Goal: Task Accomplishment & Management: Use online tool/utility

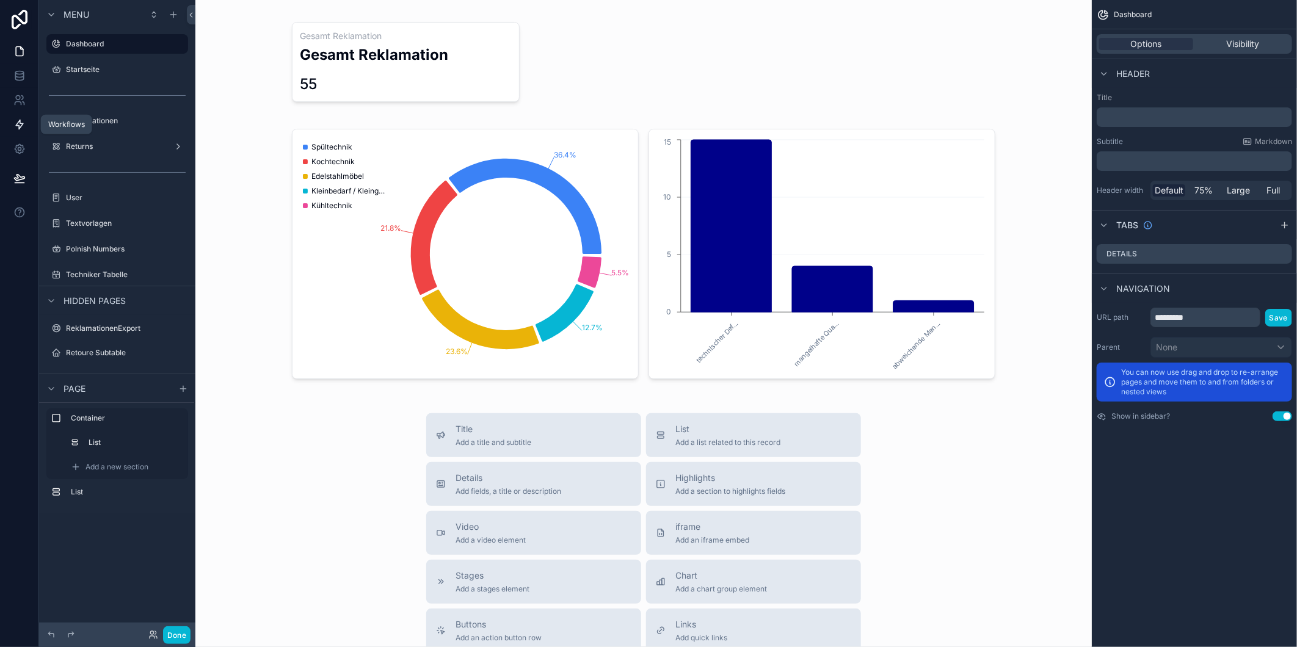
click at [8, 125] on link at bounding box center [19, 124] width 38 height 24
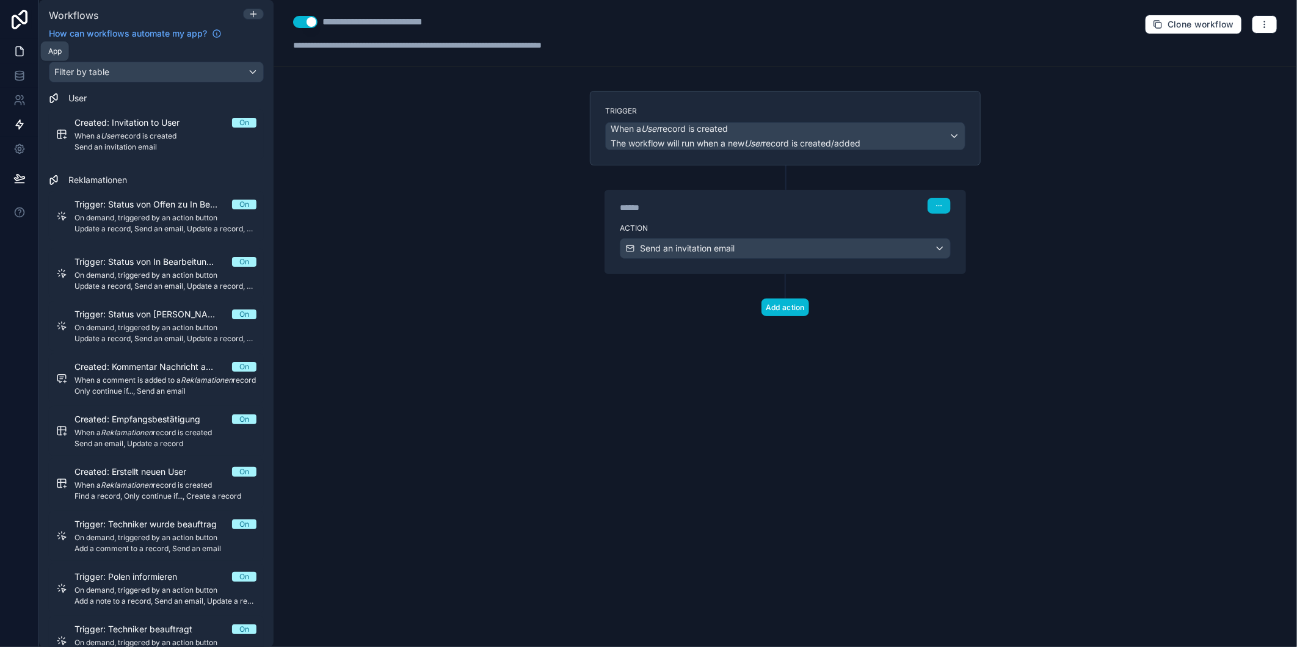
click at [10, 54] on link at bounding box center [19, 51] width 38 height 24
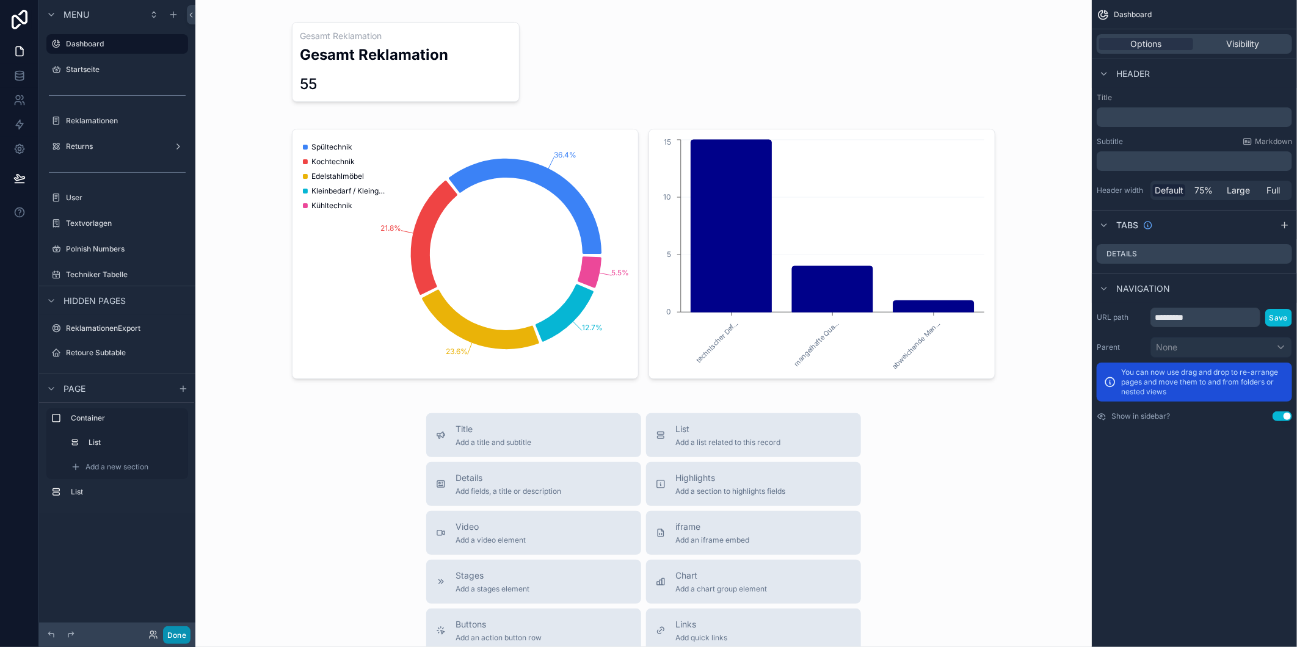
click at [186, 636] on button "Done" at bounding box center [176, 635] width 27 height 18
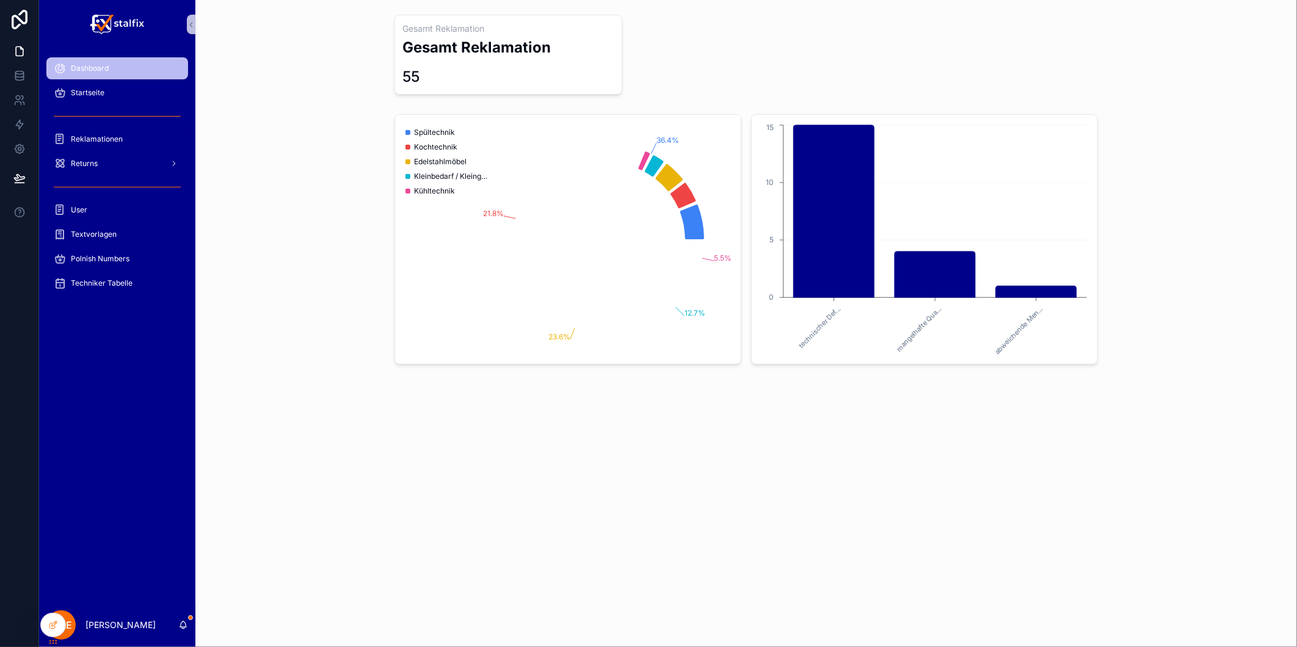
click at [117, 137] on span "Reklamationen" at bounding box center [97, 139] width 52 height 10
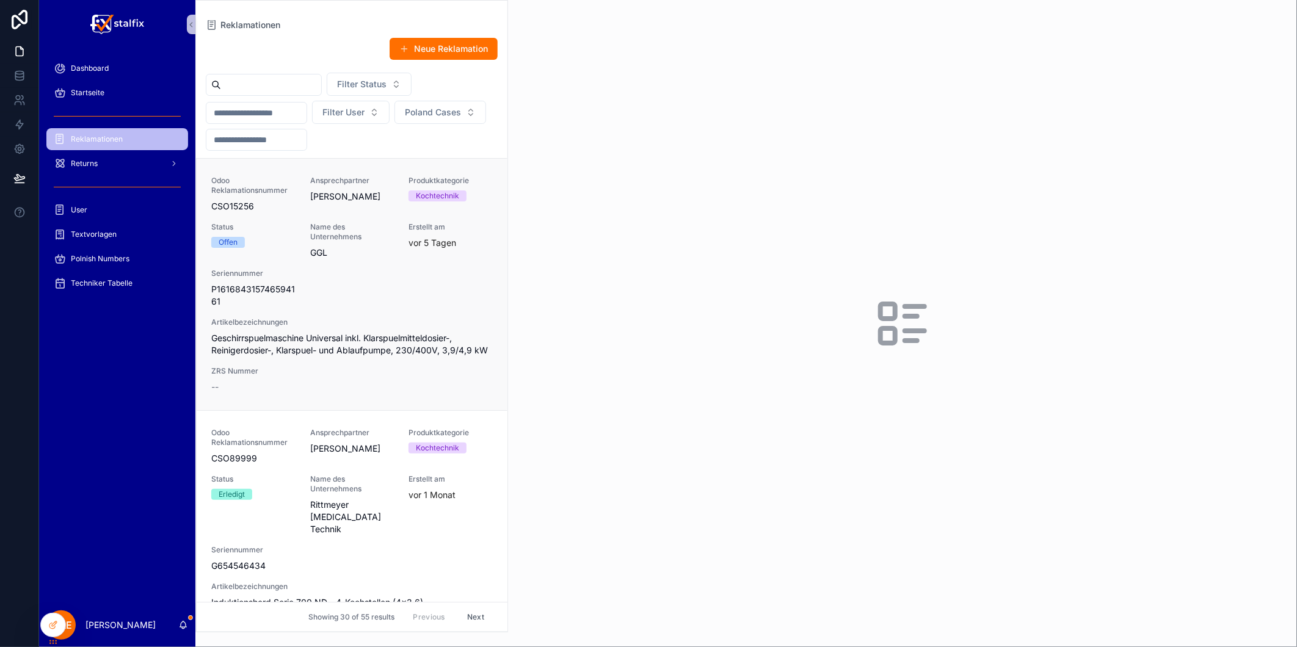
click at [492, 293] on link "Odoo Reklamationsnummer CSO15256 Ansprechpartner [PERSON_NAME] Produktkategorie…" at bounding box center [352, 285] width 311 height 252
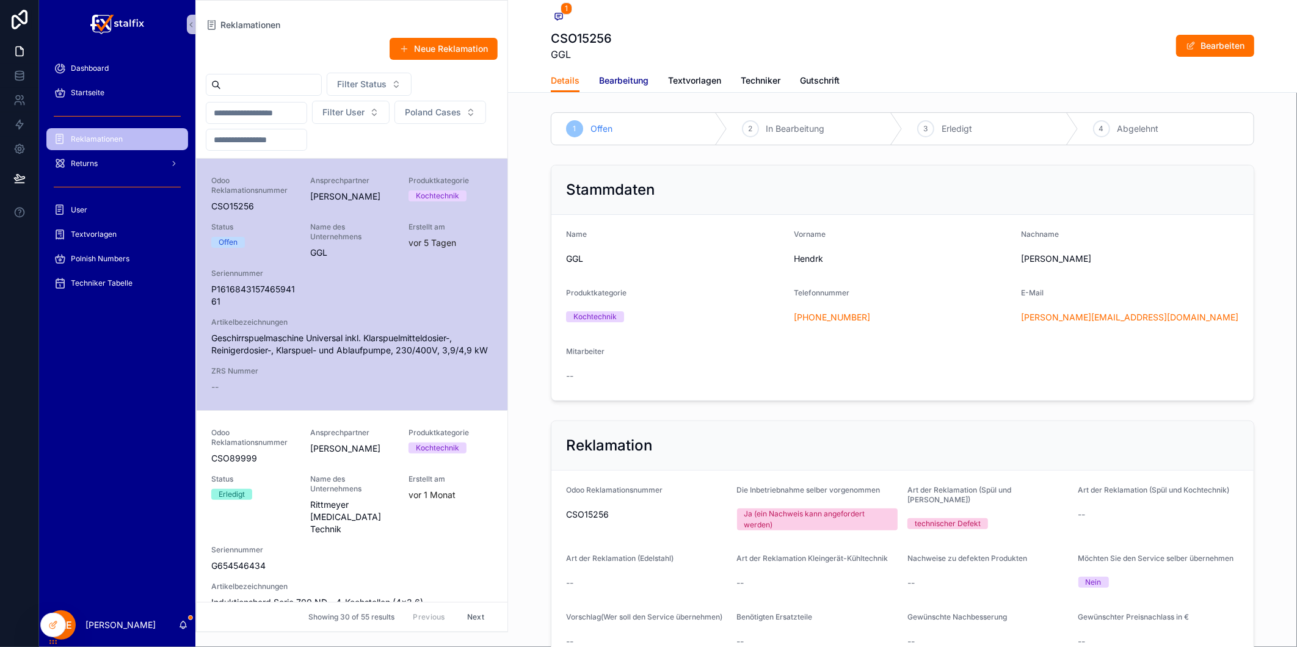
click at [635, 85] on span "Bearbeitung" at bounding box center [623, 80] width 49 height 12
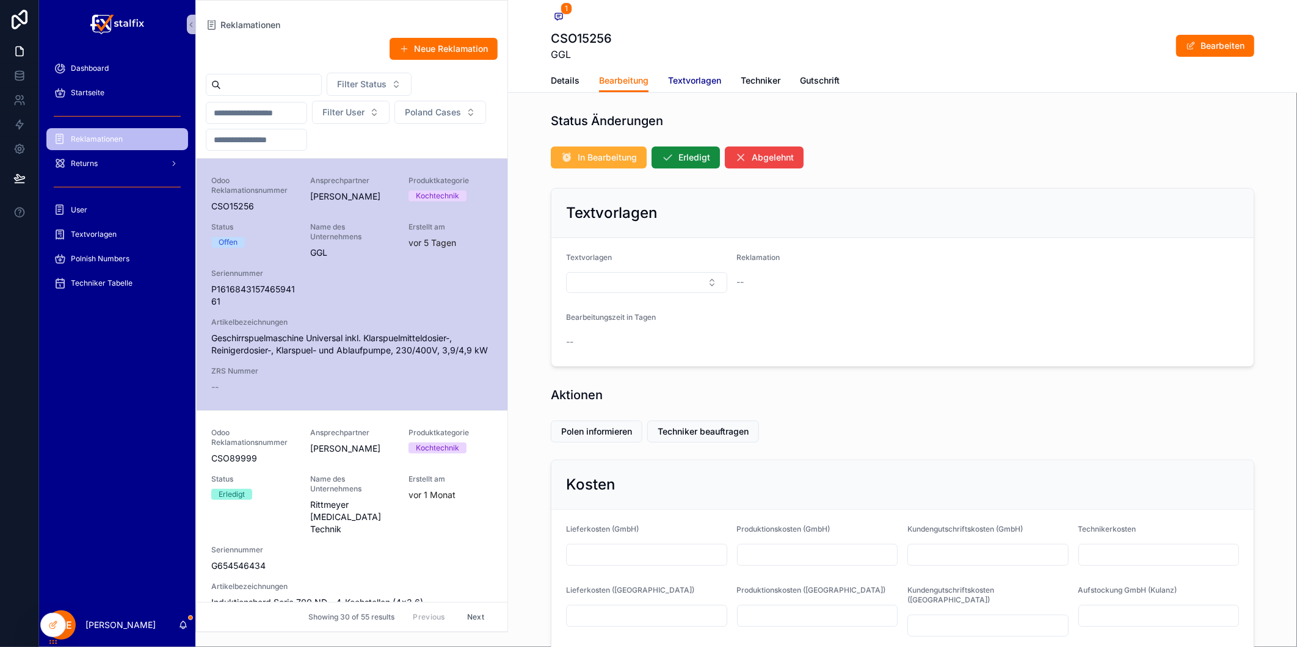
click at [695, 75] on span "Textvorlagen" at bounding box center [694, 80] width 53 height 12
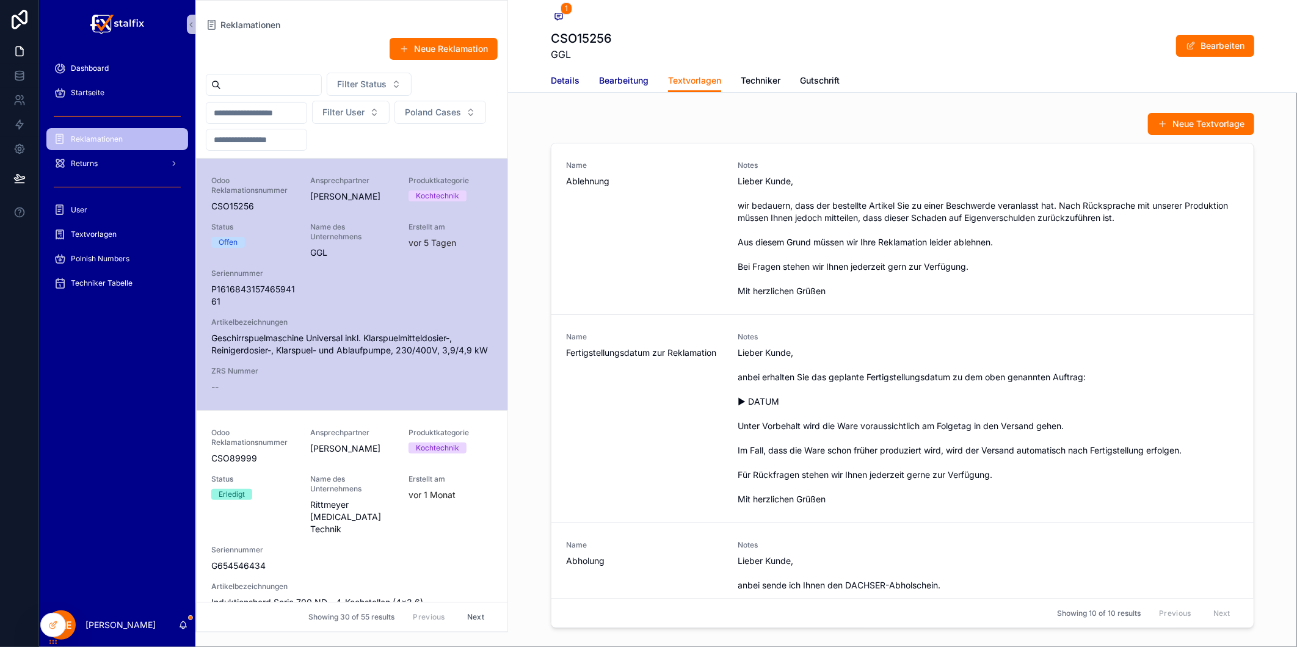
click at [553, 81] on span "Details" at bounding box center [565, 80] width 29 height 12
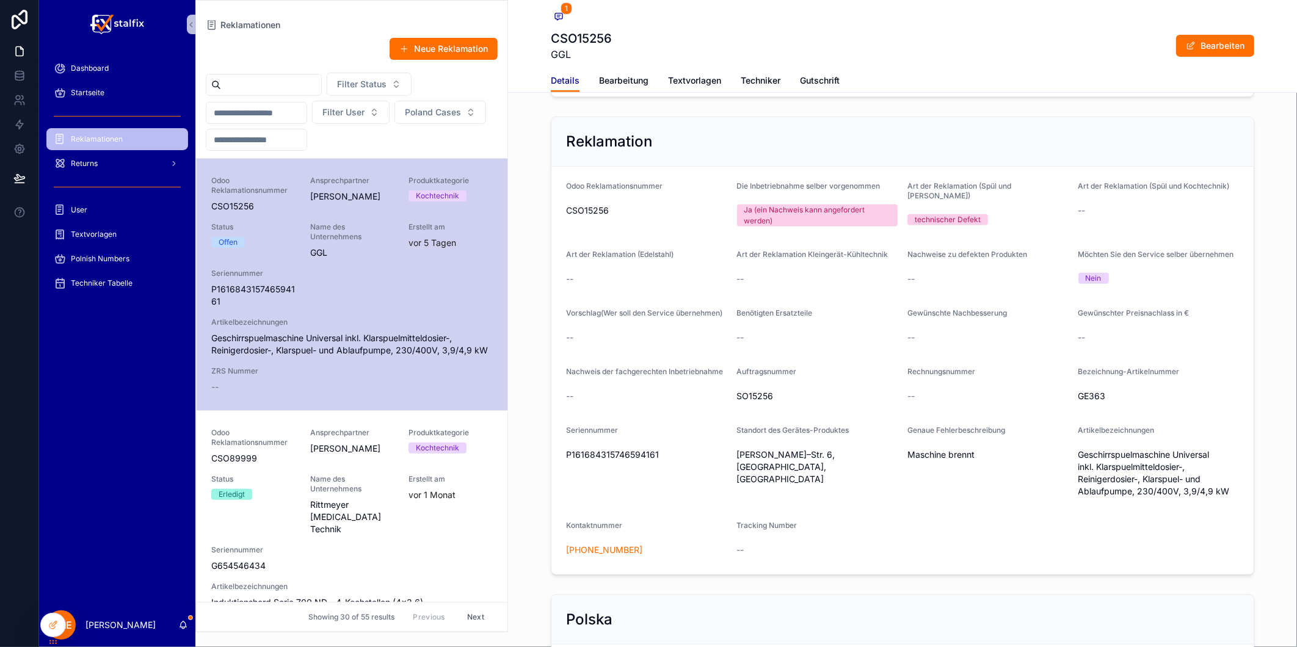
scroll to position [474, 0]
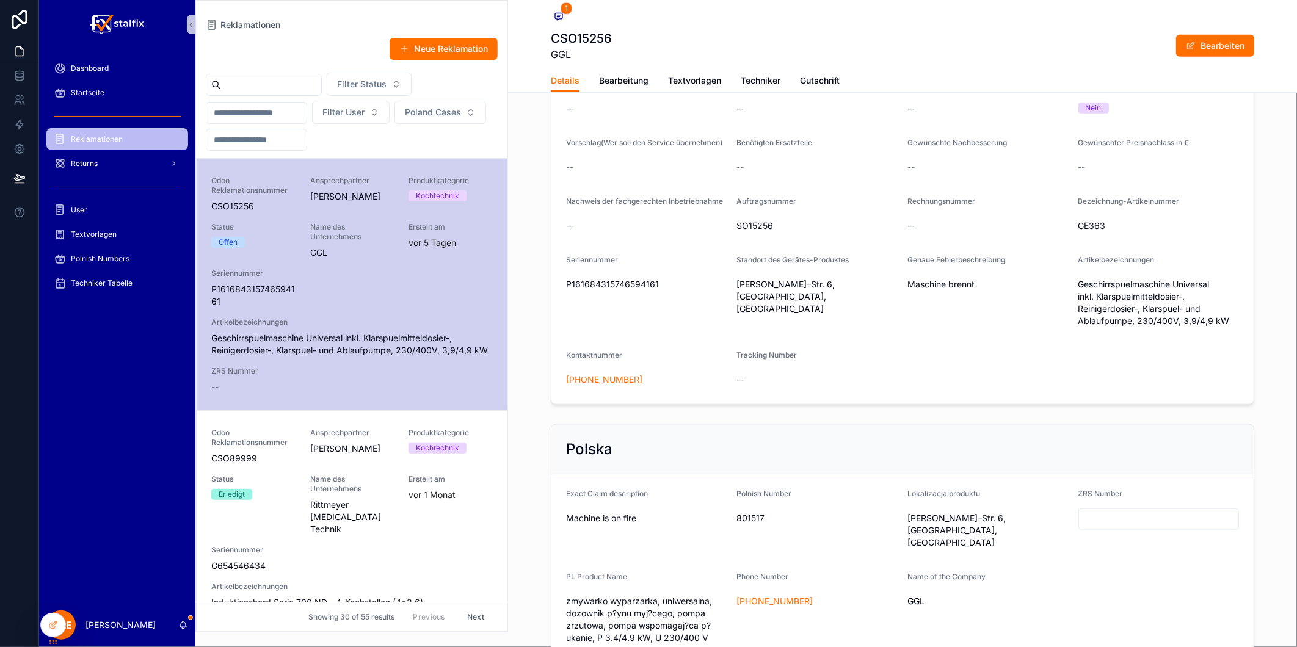
click at [645, 88] on div "Details Bearbeitung Textvorlagen Techniker Gutschrift" at bounding box center [902, 80] width 703 height 23
click at [639, 83] on span "Bearbeitung" at bounding box center [623, 80] width 49 height 12
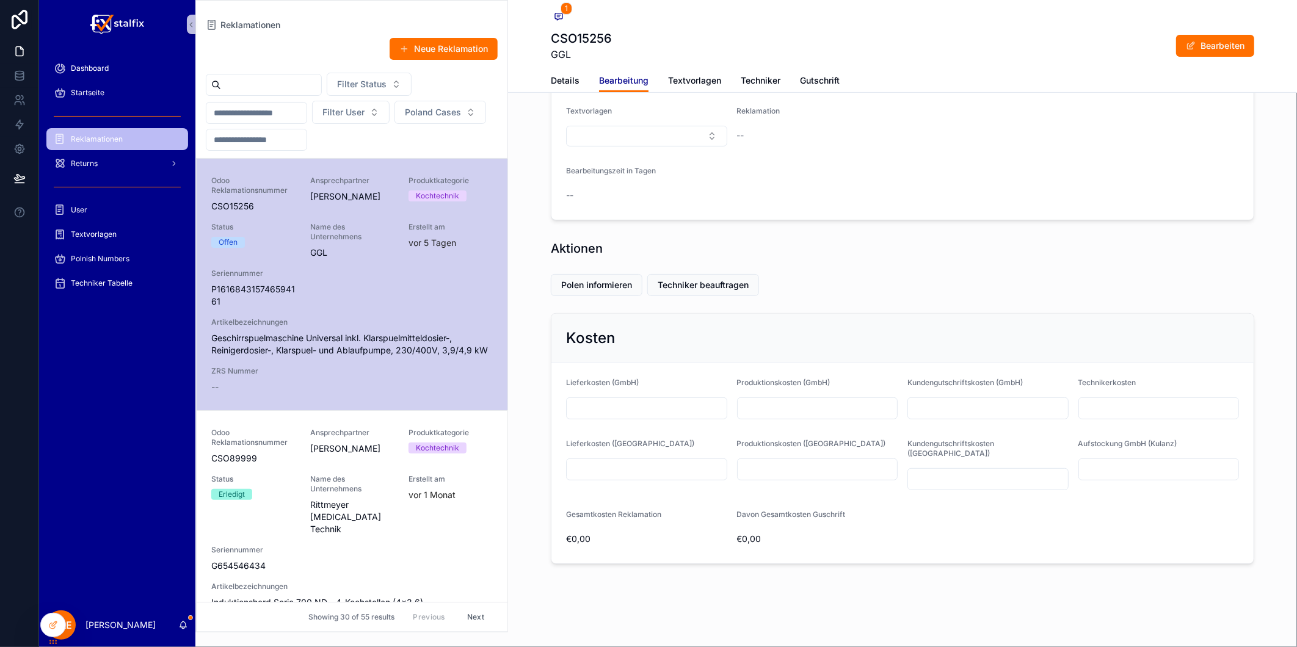
scroll to position [137, 0]
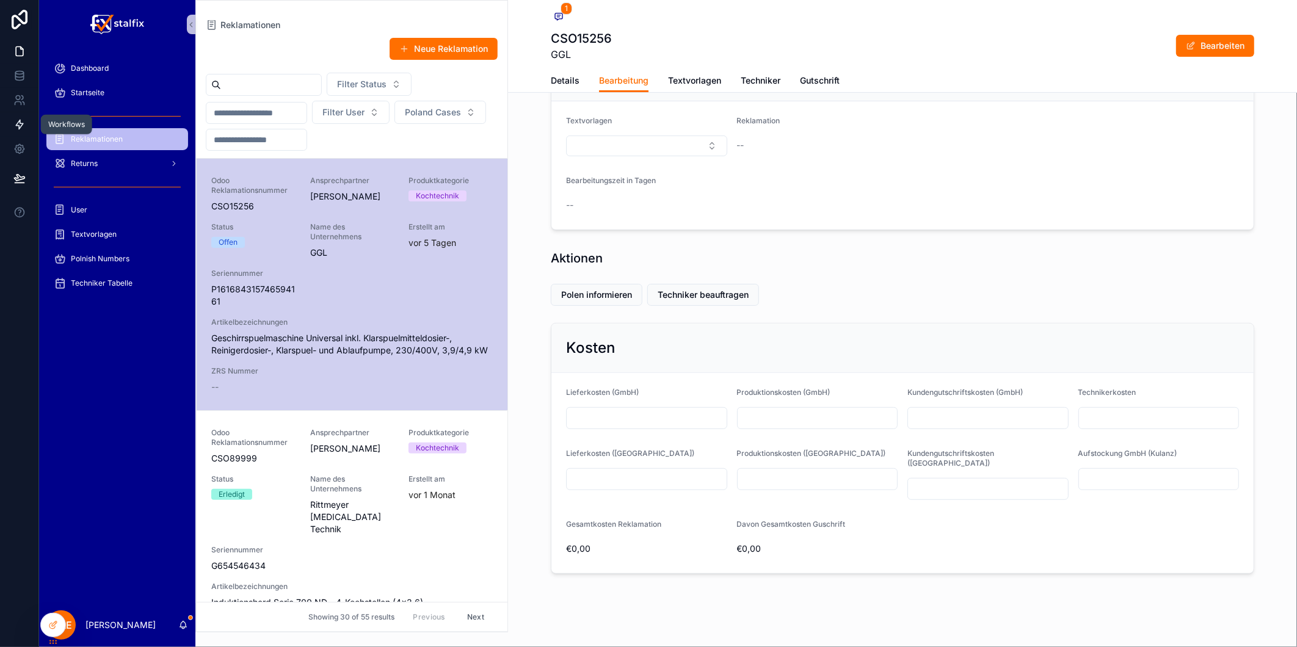
click at [19, 120] on icon at bounding box center [19, 124] width 7 height 9
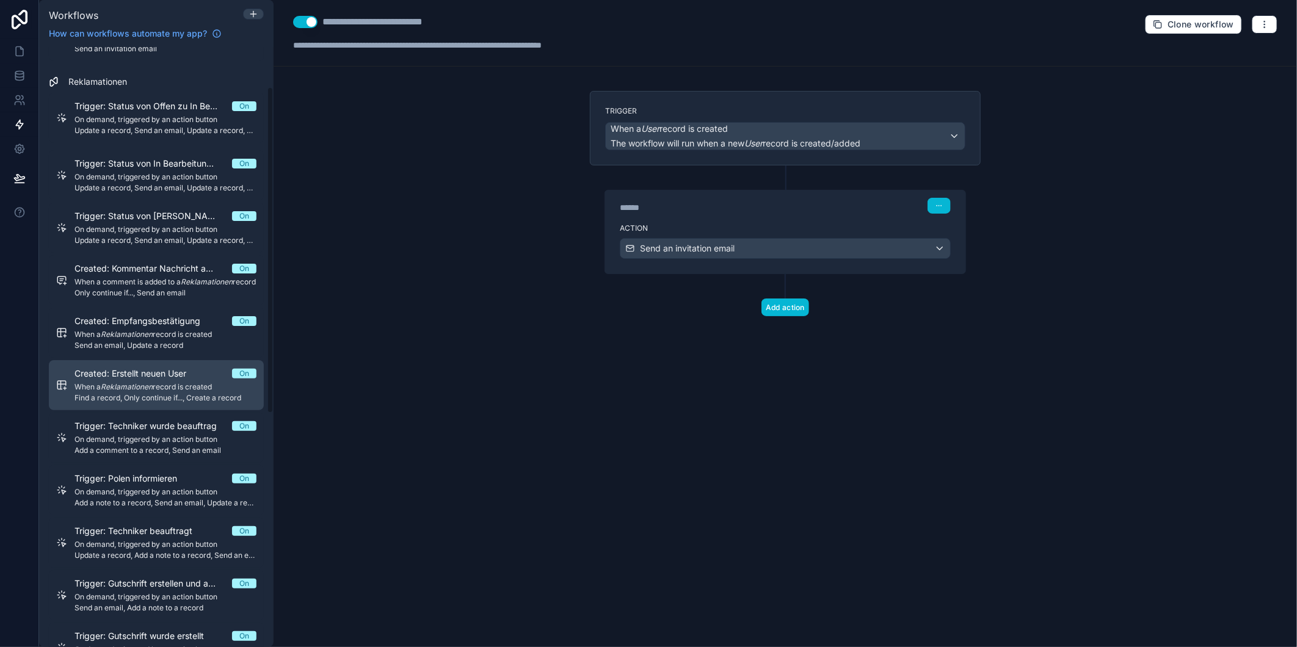
scroll to position [271, 0]
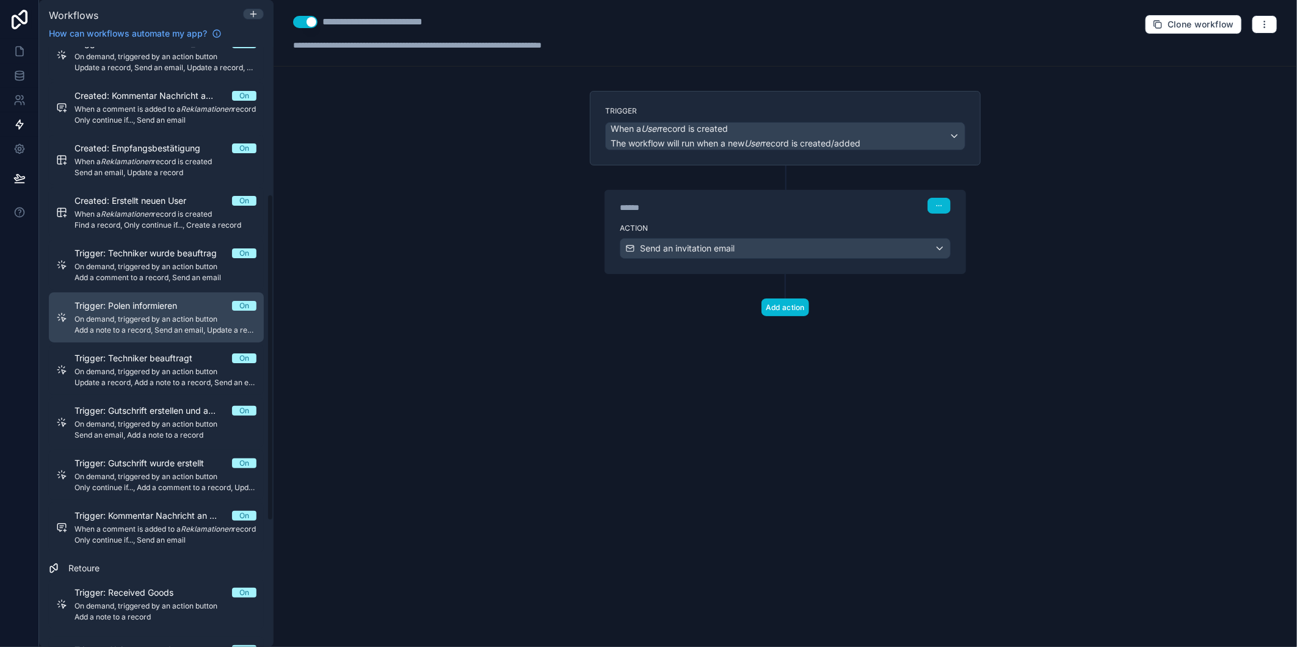
click at [186, 312] on span "Trigger: Polen informieren" at bounding box center [132, 306] width 117 height 12
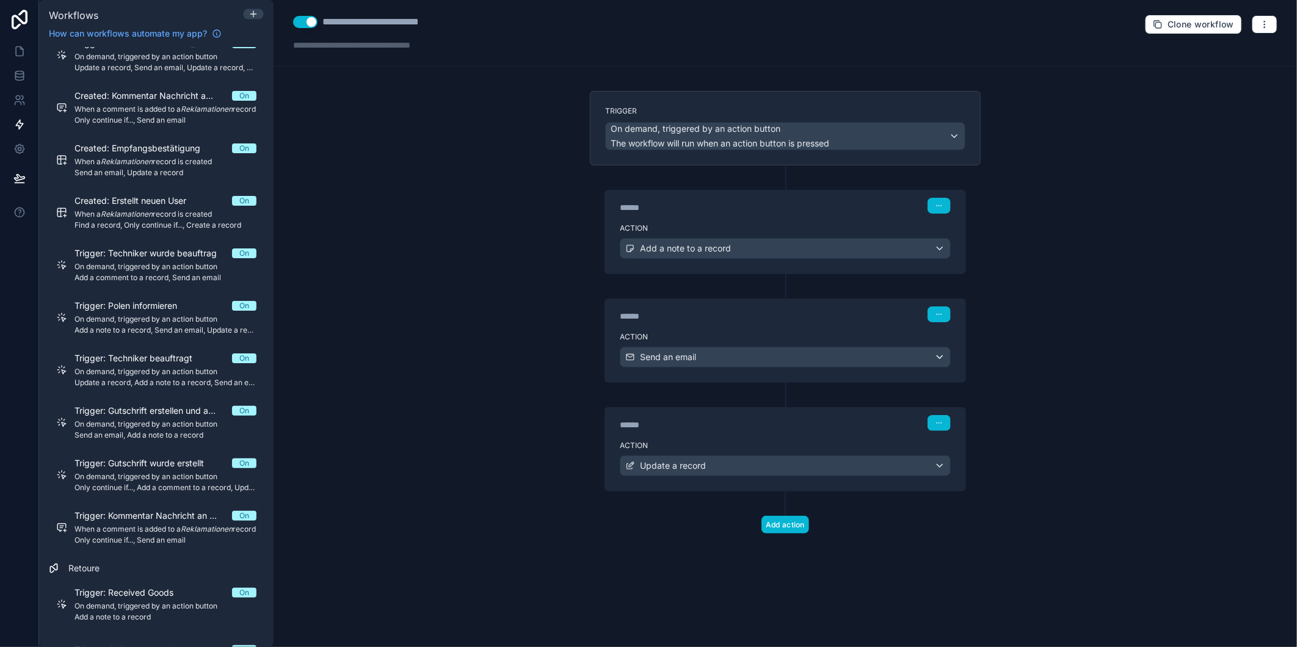
click at [801, 346] on div "Action Send an email" at bounding box center [785, 354] width 360 height 55
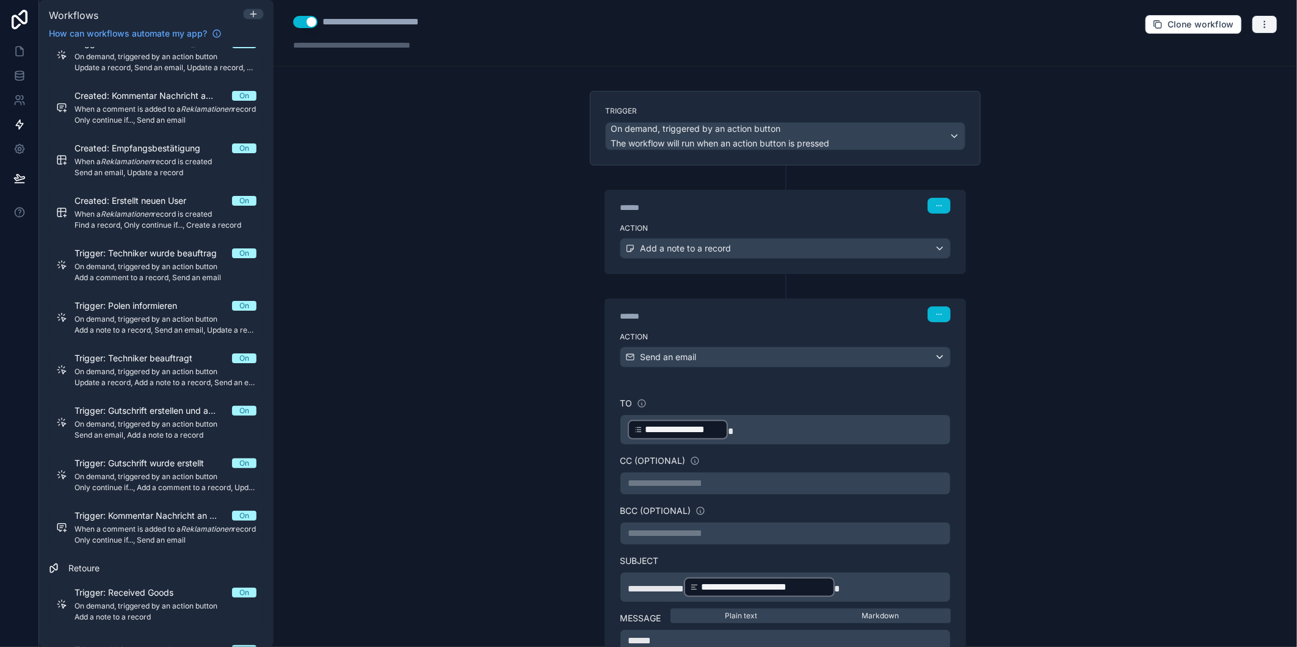
click at [1252, 23] on button "button" at bounding box center [1265, 24] width 26 height 18
click at [1227, 68] on span "Run history" at bounding box center [1222, 73] width 59 height 10
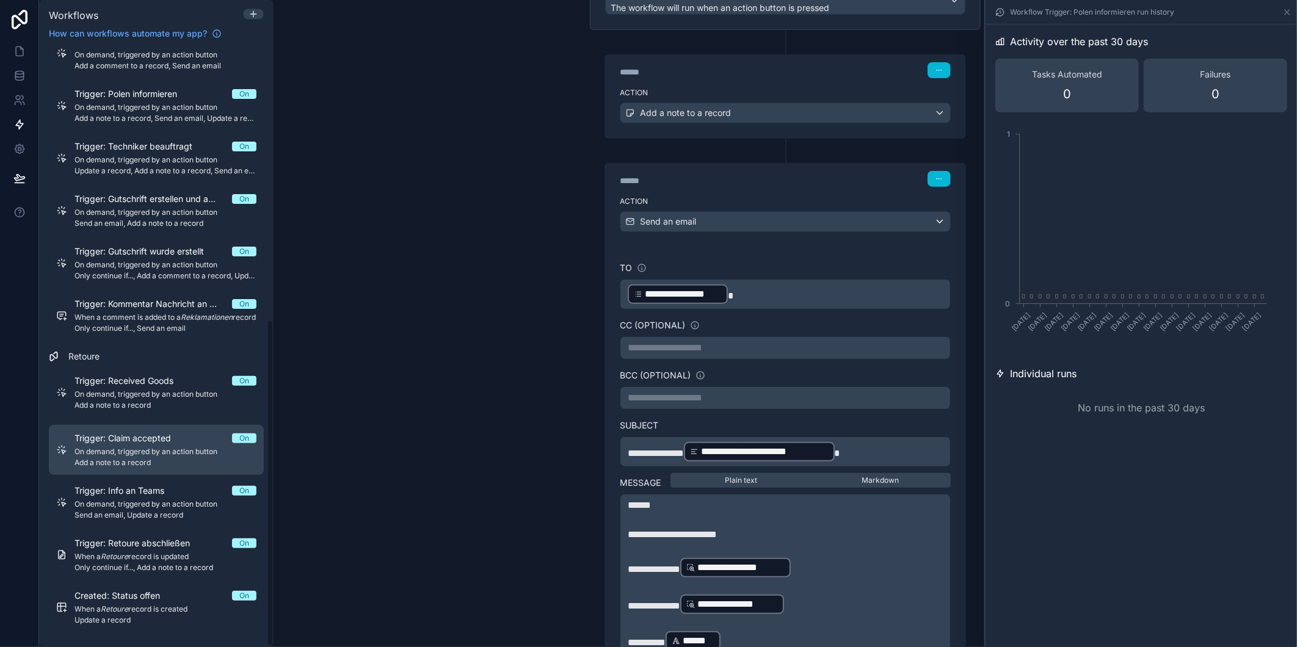
scroll to position [502, 0]
click at [181, 460] on span "Add a note to a record" at bounding box center [165, 463] width 182 height 10
